Goal: Book appointment/travel/reservation

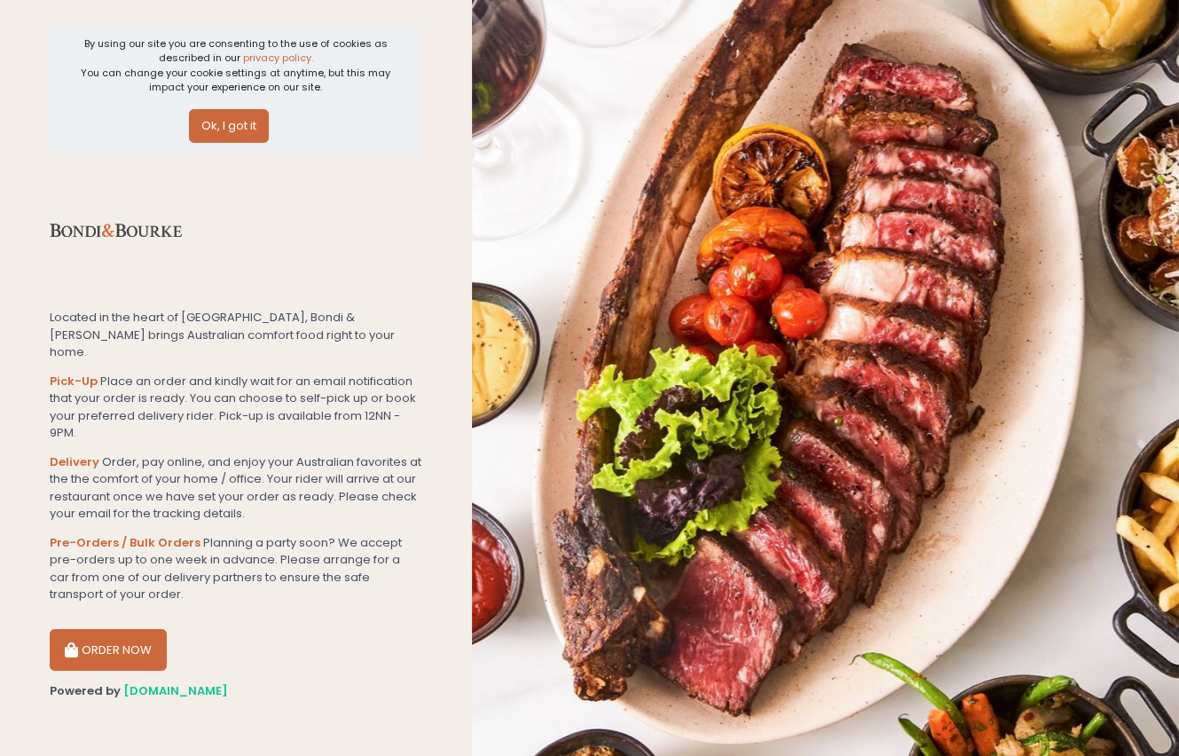
click at [119, 629] on button "ORDER NOW" at bounding box center [108, 650] width 117 height 43
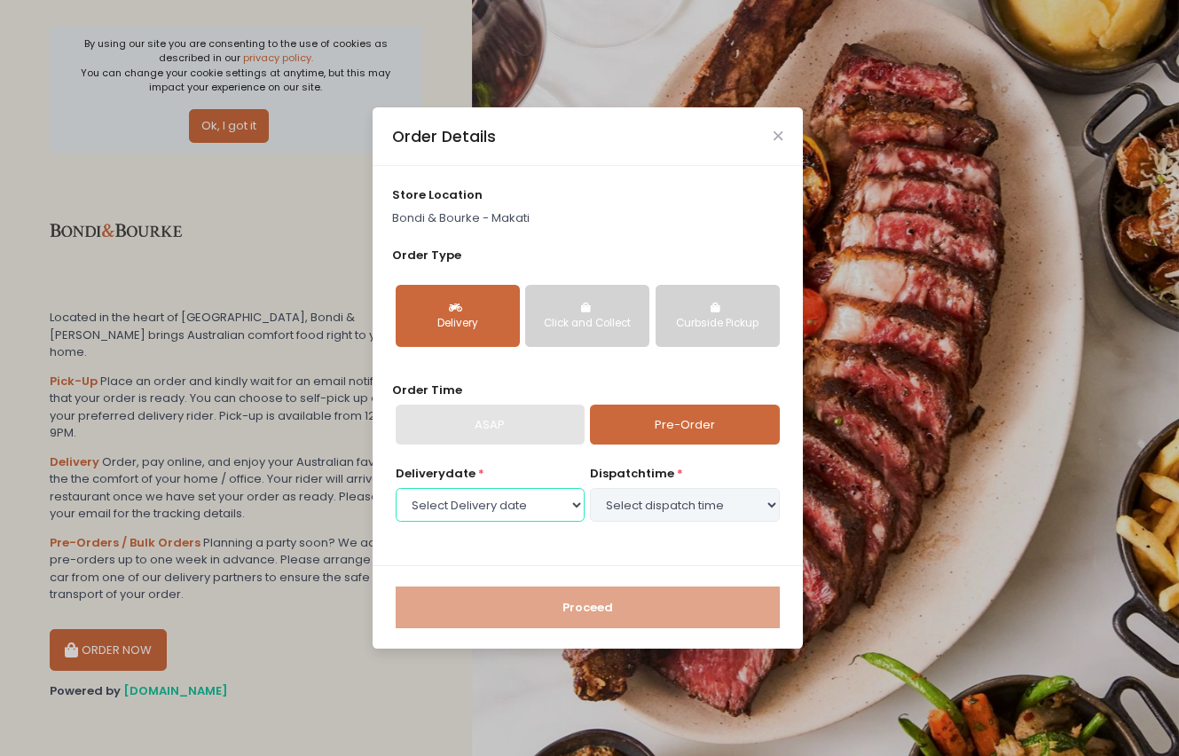
click at [546, 498] on select "Select Delivery date [DATE] [DATE] [DATE] [DATE] [DATE] [DATE] [DATE] [DATE] [D…" at bounding box center [490, 505] width 189 height 34
select select "[DATE]"
click at [396, 488] on select "Select Delivery date [DATE] [DATE] [DATE] [DATE] [DATE] [DATE] [DATE] [DATE] [D…" at bounding box center [490, 505] width 189 height 34
click at [584, 505] on select "Select Delivery date [DATE] [DATE] [DATE] [DATE] [DATE] [DATE] [DATE] [DATE] [D…" at bounding box center [490, 505] width 189 height 34
click at [396, 488] on select "Select Delivery date [DATE] [DATE] [DATE] [DATE] [DATE] [DATE] [DATE] [DATE] [D…" at bounding box center [490, 505] width 189 height 34
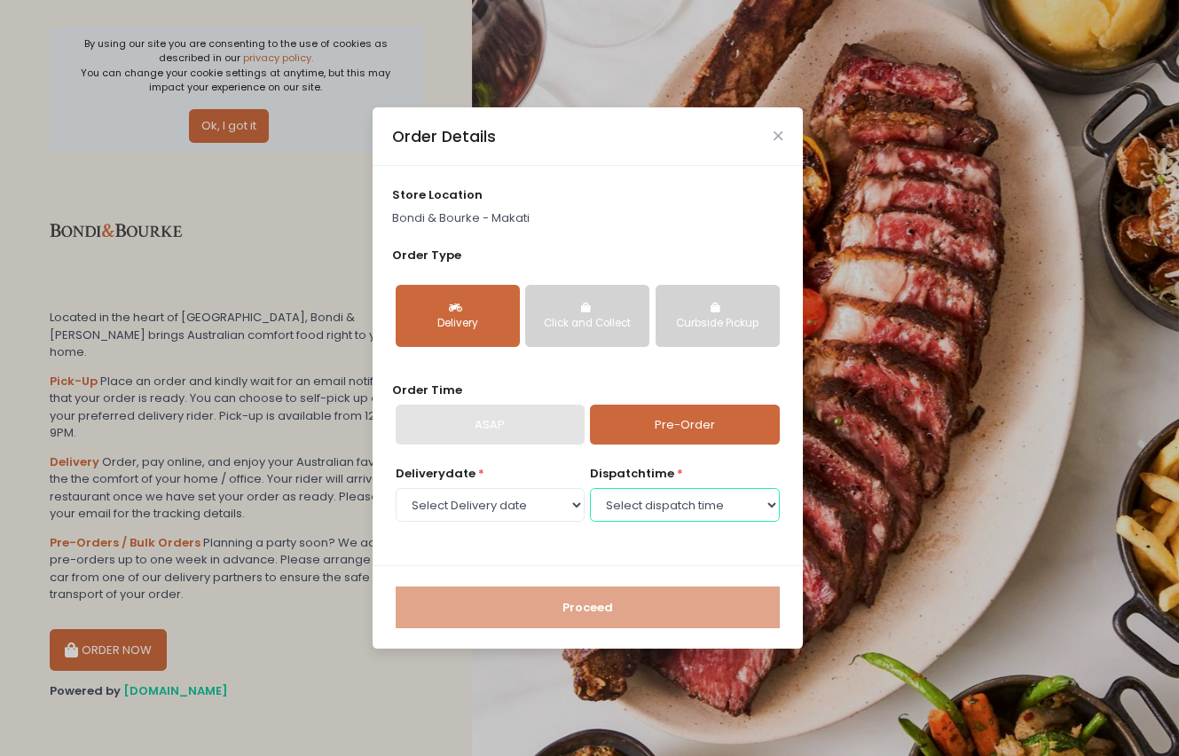
click at [653, 498] on select "Select dispatch time 11:00 AM - 11:30 AM 11:30 AM - 12:00 PM 12:00 PM - 12:30 P…" at bounding box center [684, 505] width 189 height 34
select select "12:30"
click at [590, 488] on select "Select dispatch time 11:00 AM - 11:30 AM 11:30 AM - 12:00 PM 12:00 PM - 12:30 P…" at bounding box center [684, 505] width 189 height 34
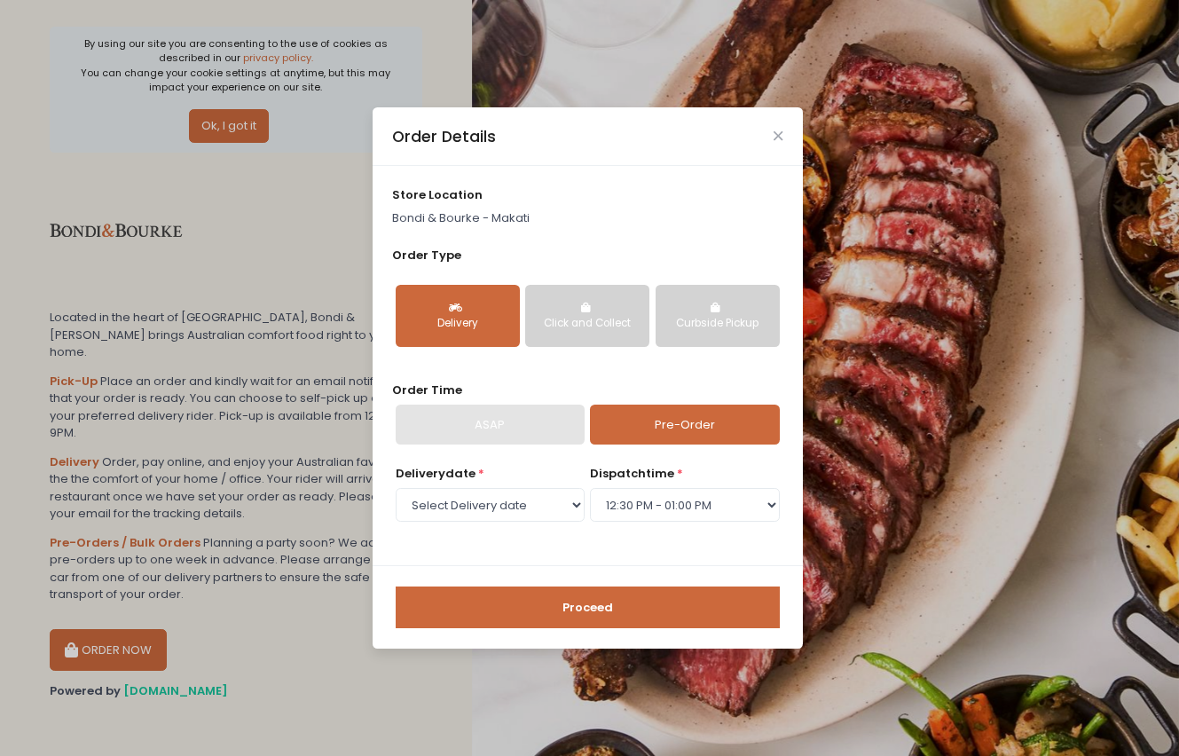
click at [659, 605] on button "Proceed" at bounding box center [588, 607] width 384 height 43
